Goal: Information Seeking & Learning: Compare options

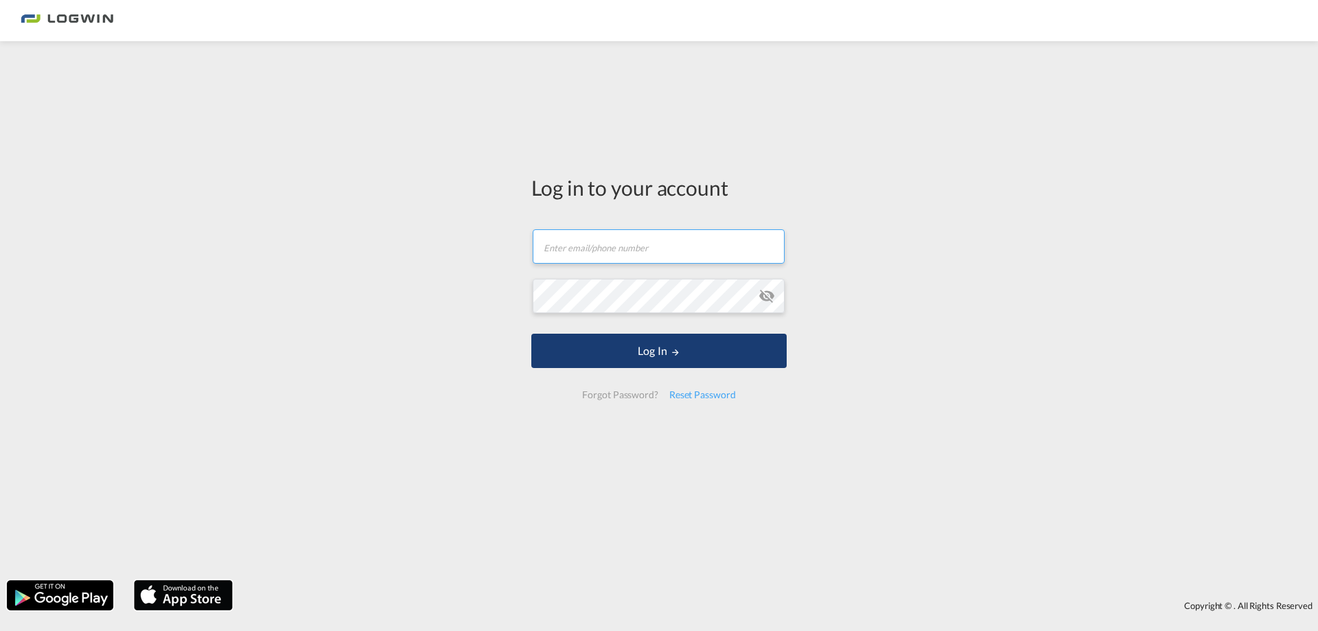
type input "[PERSON_NAME][EMAIL_ADDRESS][PERSON_NAME][DOMAIN_NAME]"
click at [739, 358] on button "Log In" at bounding box center [658, 351] width 255 height 34
